Goal: Find specific page/section: Find specific page/section

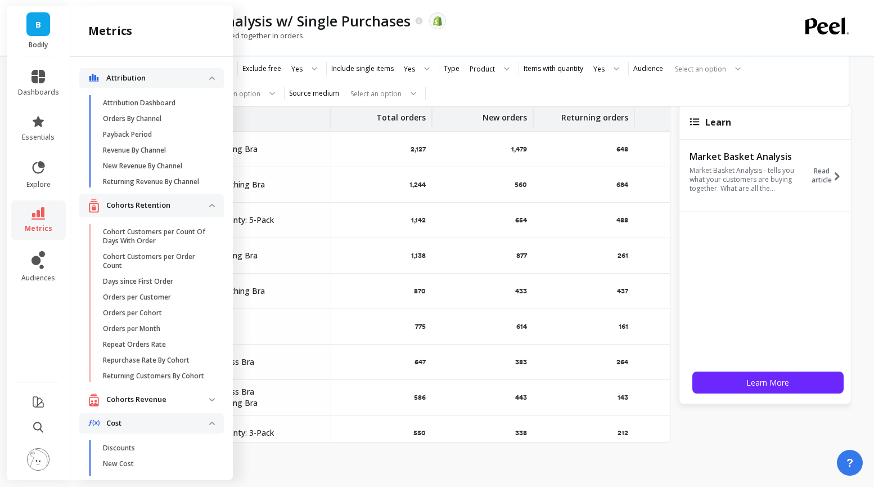
click at [545, 51] on div "Products most frequently purchased together in orders." at bounding box center [427, 40] width 665 height 21
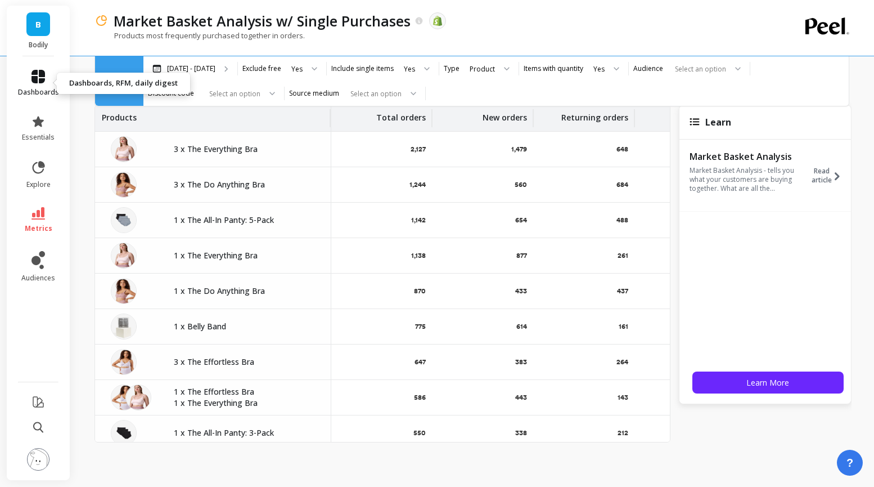
click at [43, 87] on link "dashboards" at bounding box center [38, 83] width 41 height 27
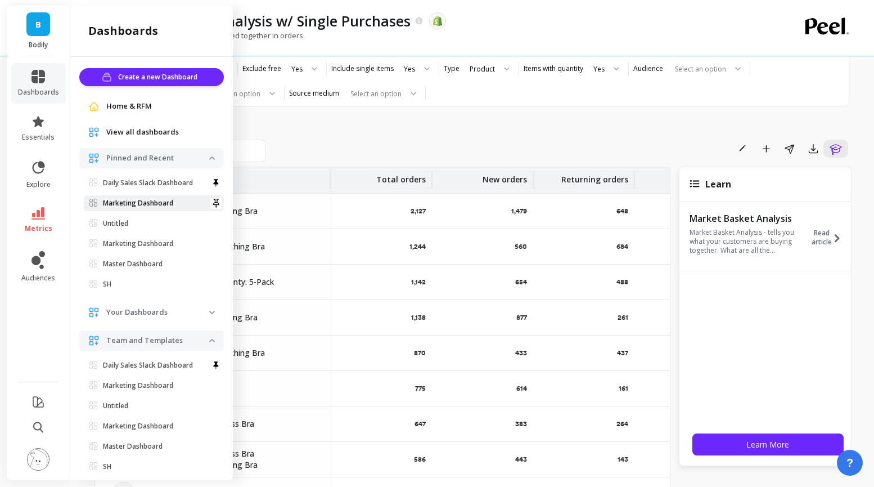
click at [141, 201] on p "Marketing Dashboard" at bounding box center [138, 203] width 70 height 9
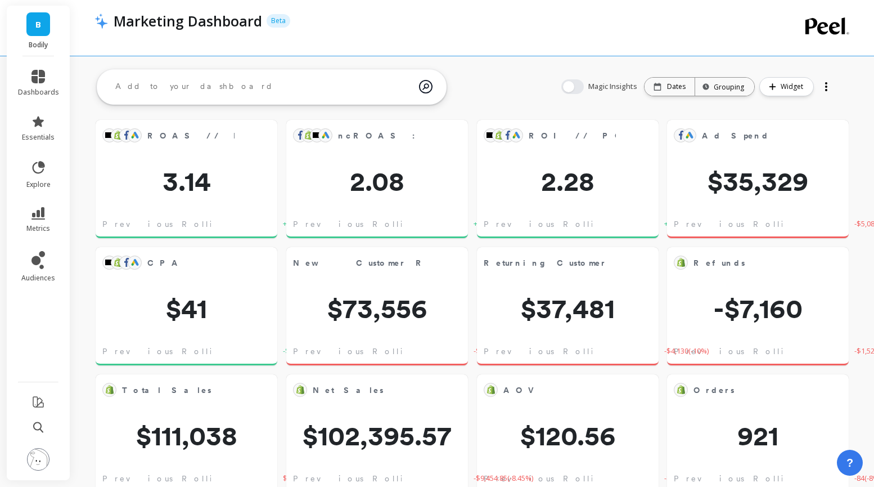
click at [671, 92] on div "Dates" at bounding box center [670, 87] width 50 height 18
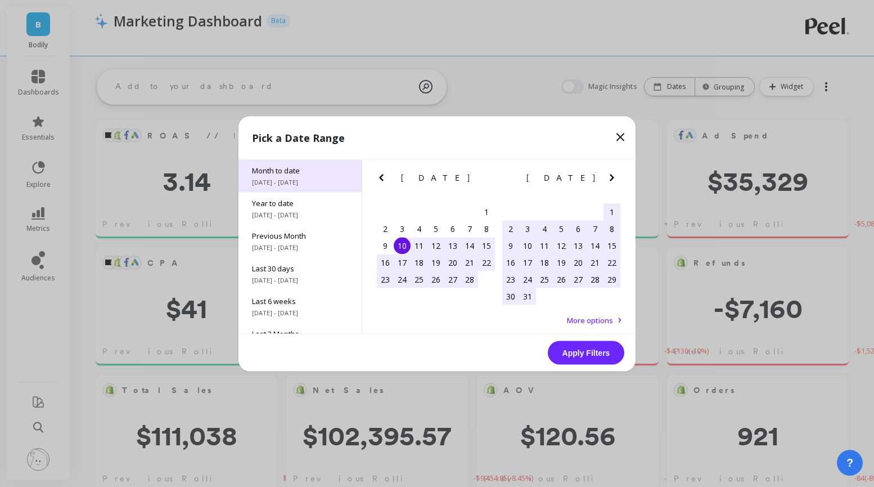
click at [294, 165] on span "Month to date" at bounding box center [300, 170] width 96 height 10
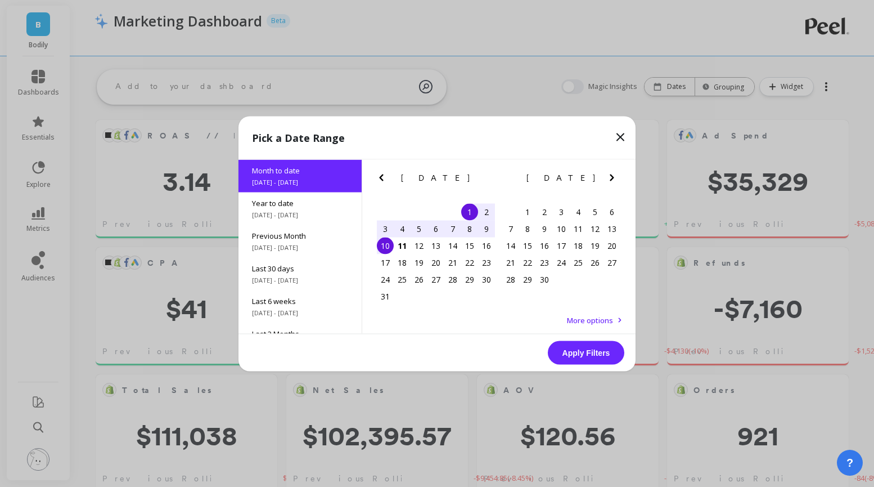
click at [587, 346] on button "Apply Filters" at bounding box center [586, 352] width 77 height 24
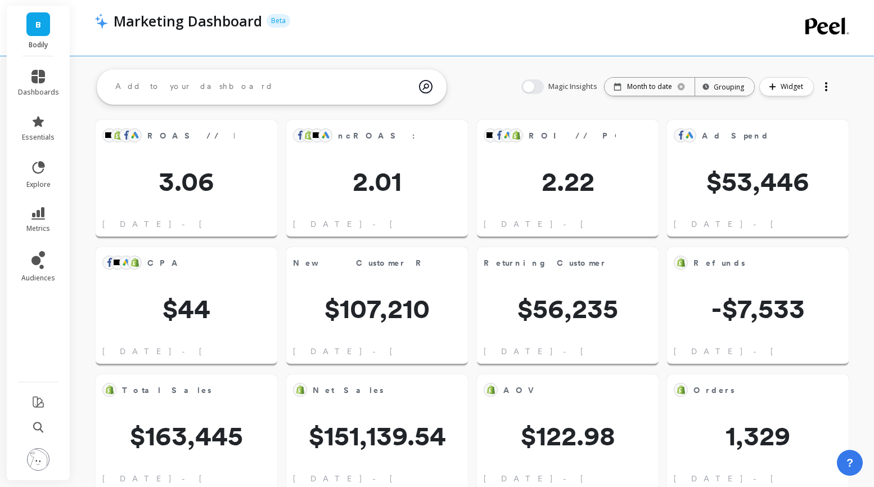
scroll to position [309, 349]
click at [520, 72] on div "Magic Insights Date: Month to date Time grouping: Grouping Widget" at bounding box center [678, 87] width 336 height 36
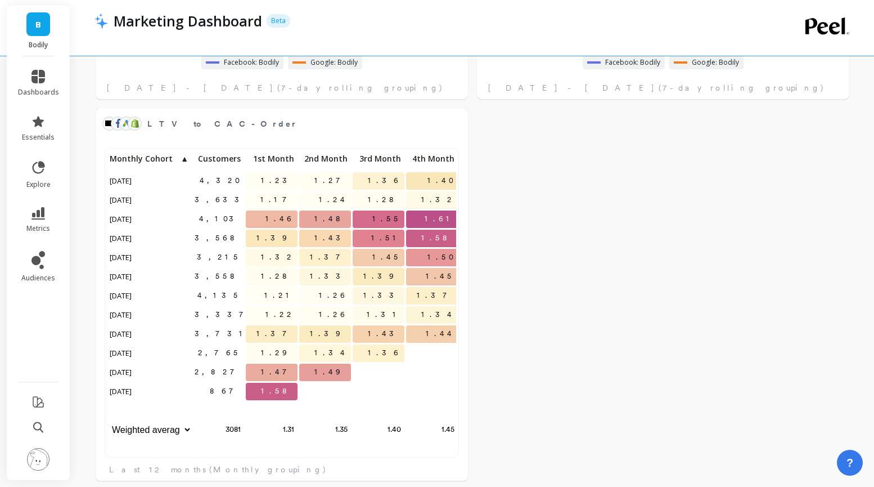
scroll to position [1169, 0]
